Goal: Task Accomplishment & Management: Manage account settings

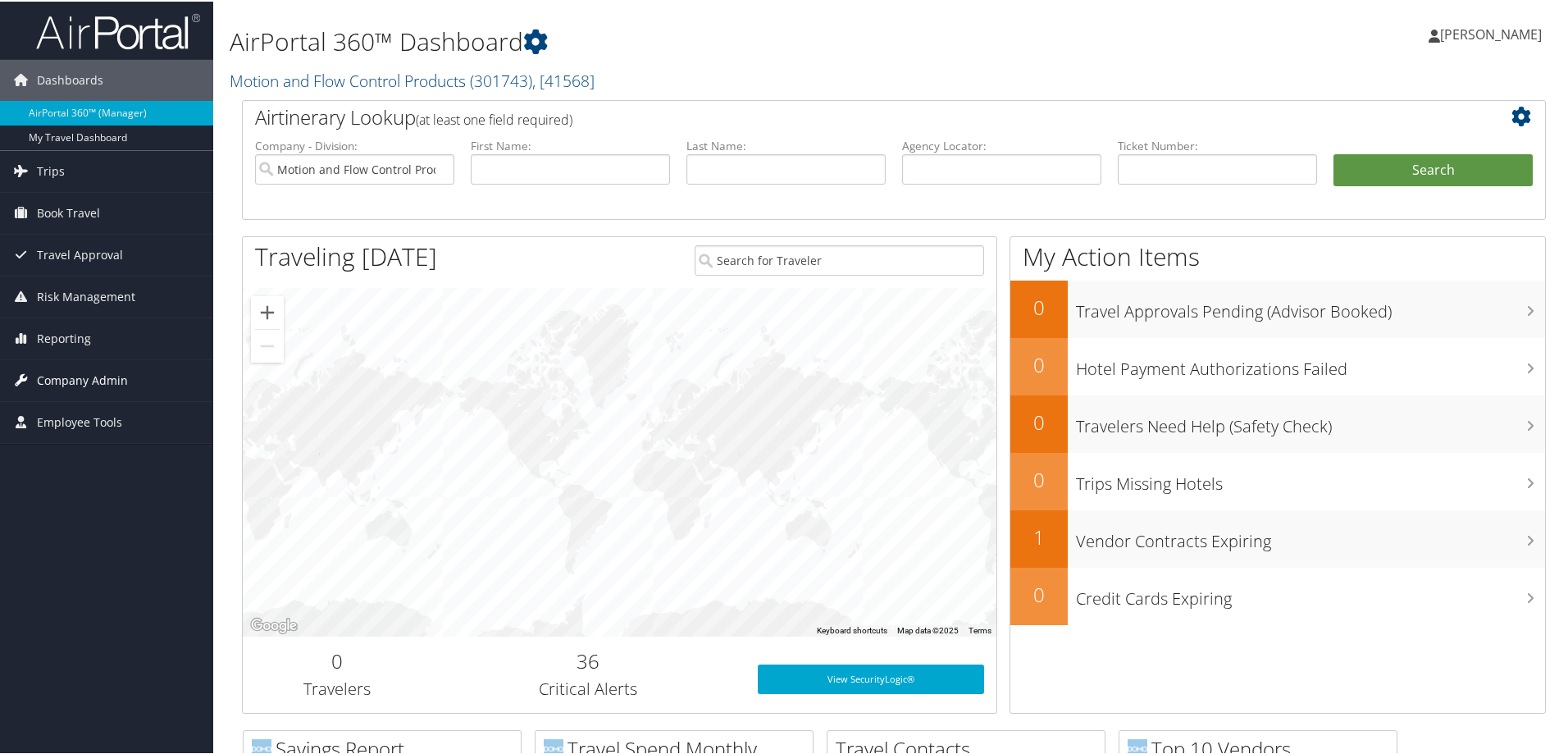
click at [67, 377] on span "Company Admin" at bounding box center [83, 379] width 91 height 41
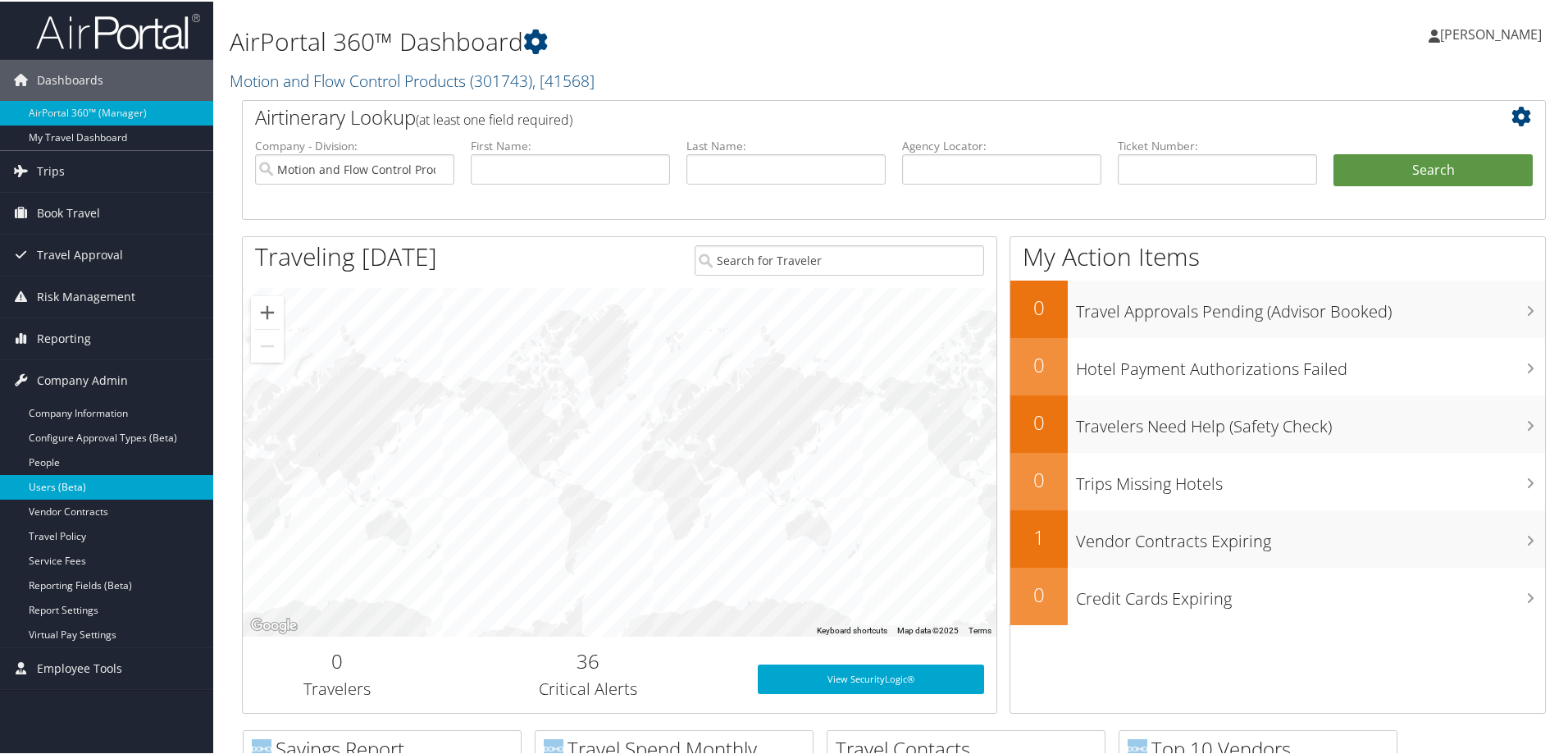
click at [67, 487] on link "Users (Beta)" at bounding box center [107, 485] width 213 height 25
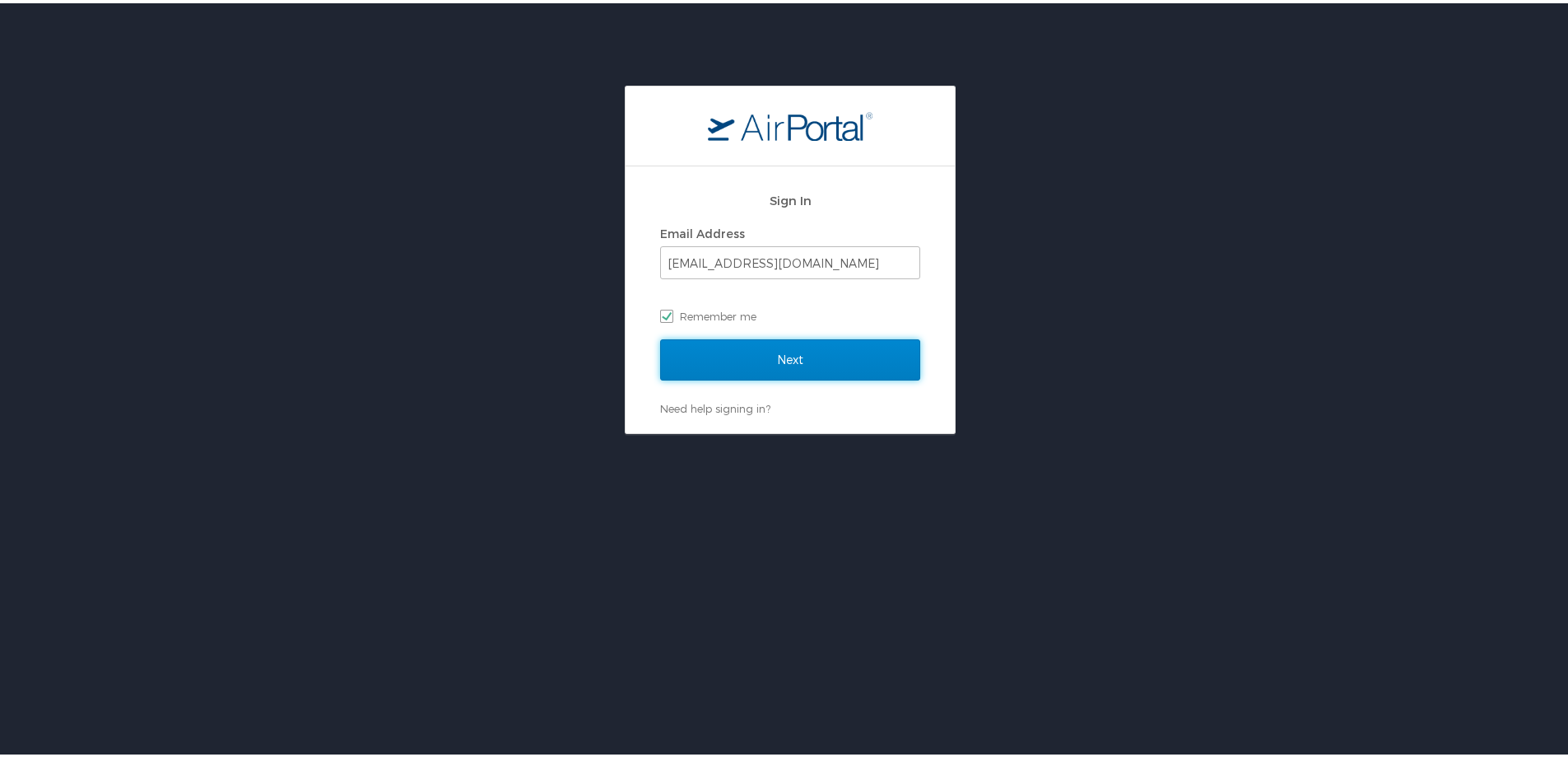
click at [785, 364] on input "Next" at bounding box center [790, 356] width 260 height 41
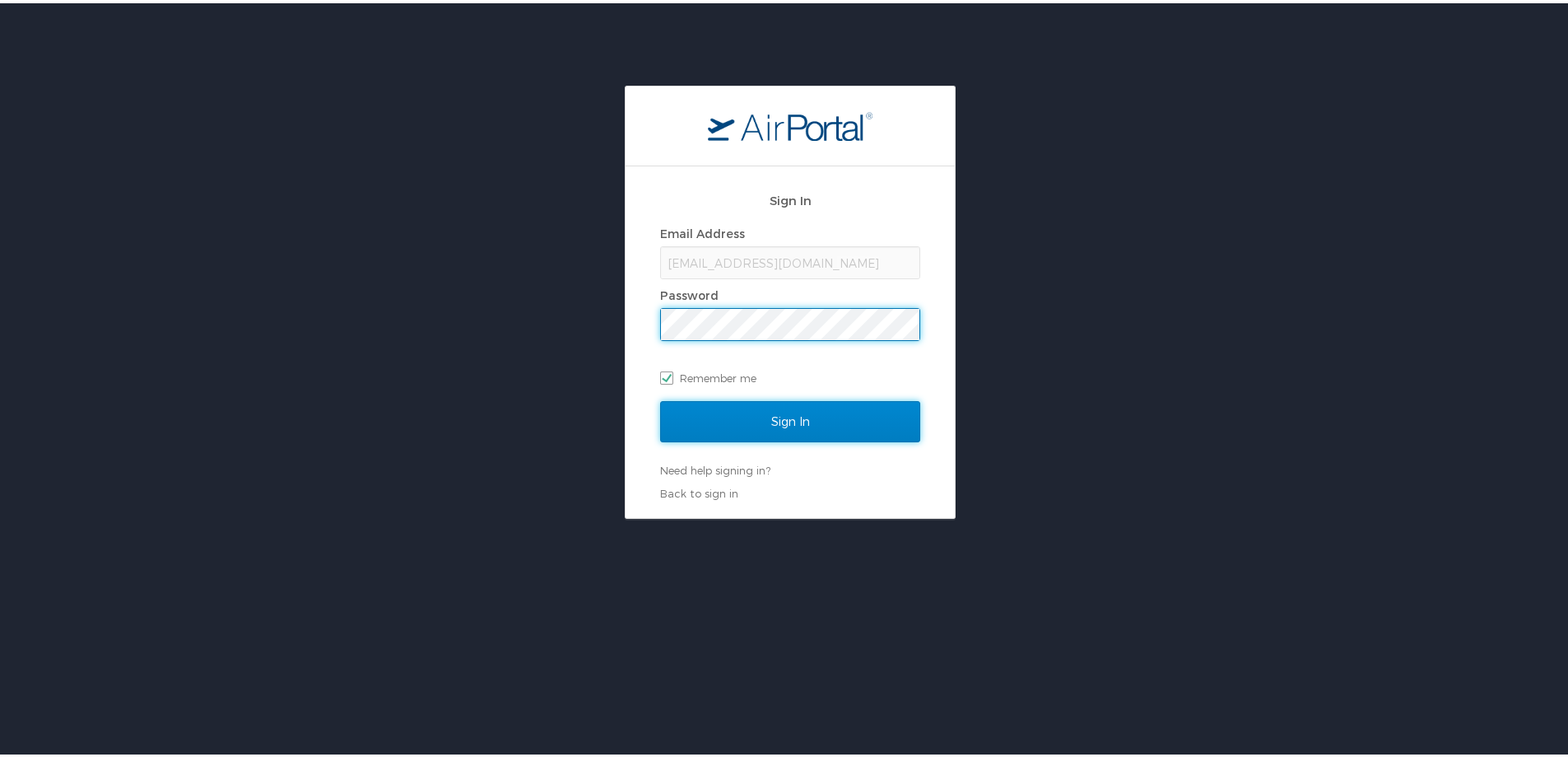
click at [774, 410] on input "Sign In" at bounding box center [790, 418] width 260 height 41
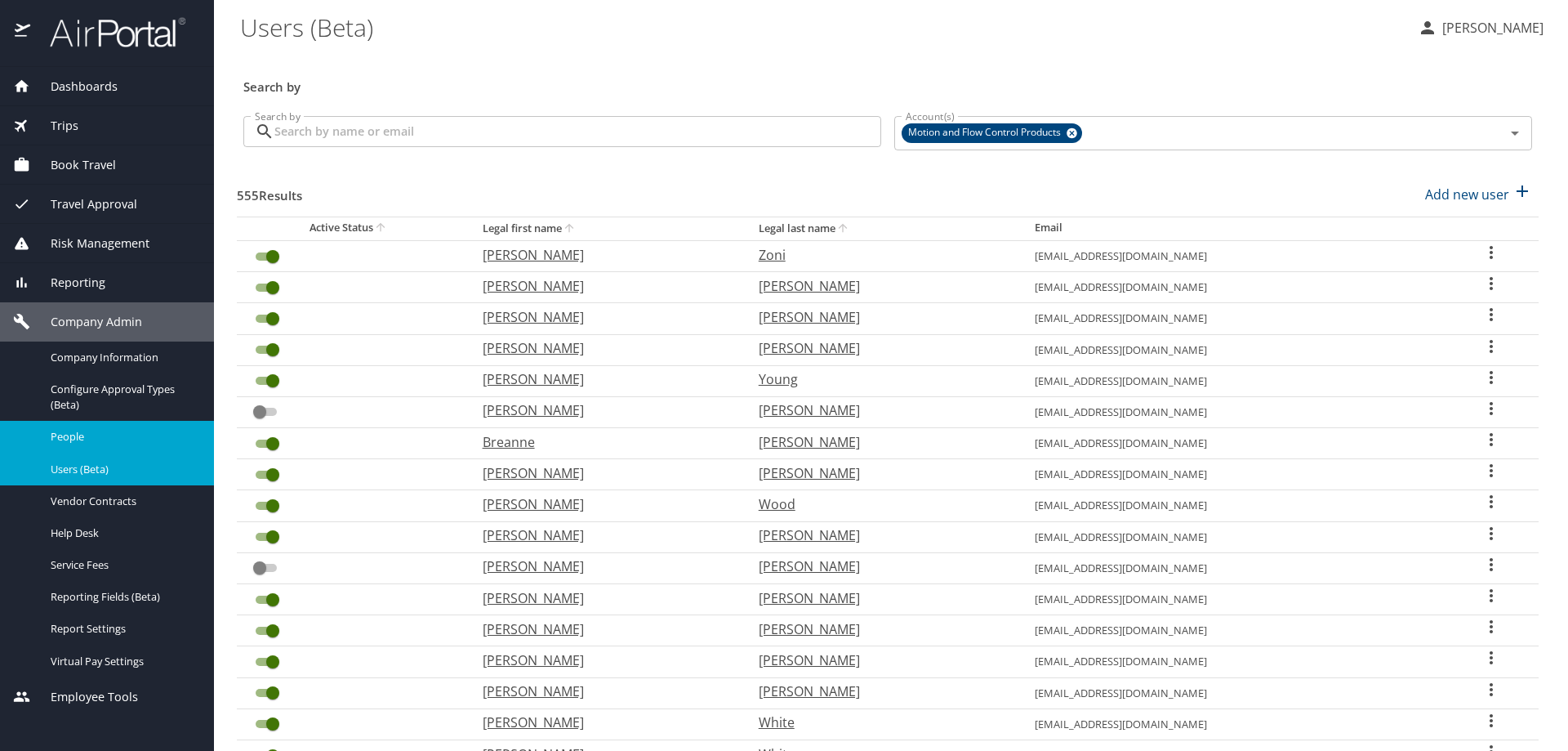
click at [116, 437] on span "People" at bounding box center [122, 437] width 144 height 15
